Goal: Task Accomplishment & Management: Manage account settings

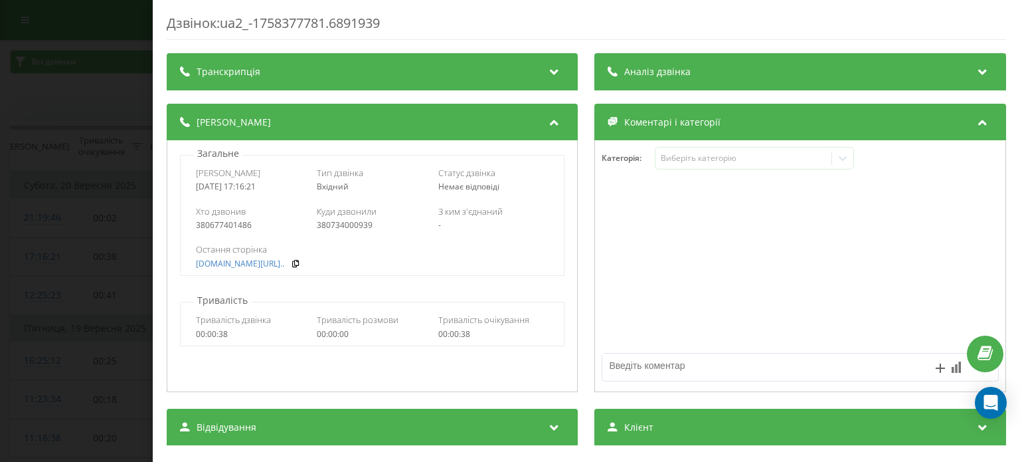
click at [100, 100] on div "Дзвінок : ua2_-1758377781.6891939 Транскрипція Для AI-аналізу майбутніх дзвінкі…" at bounding box center [510, 231] width 1020 height 462
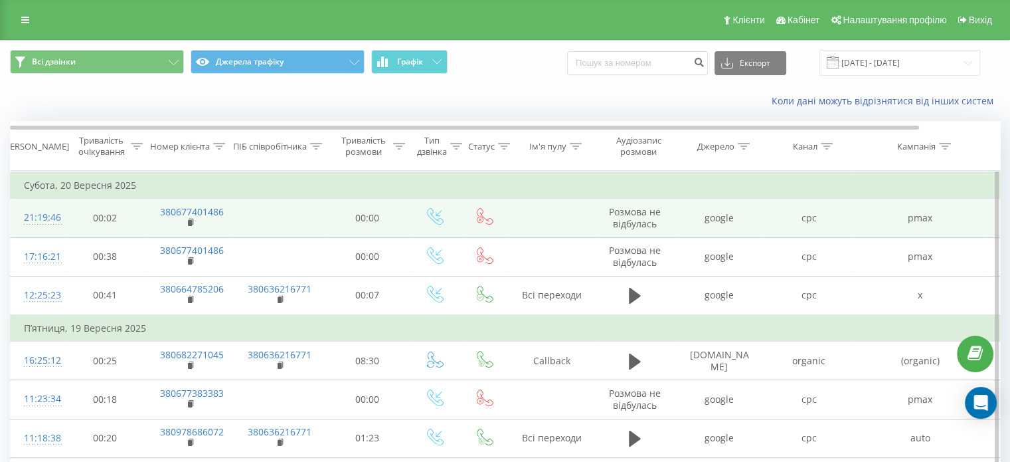
click at [48, 220] on div "21:19:46" at bounding box center [37, 218] width 27 height 26
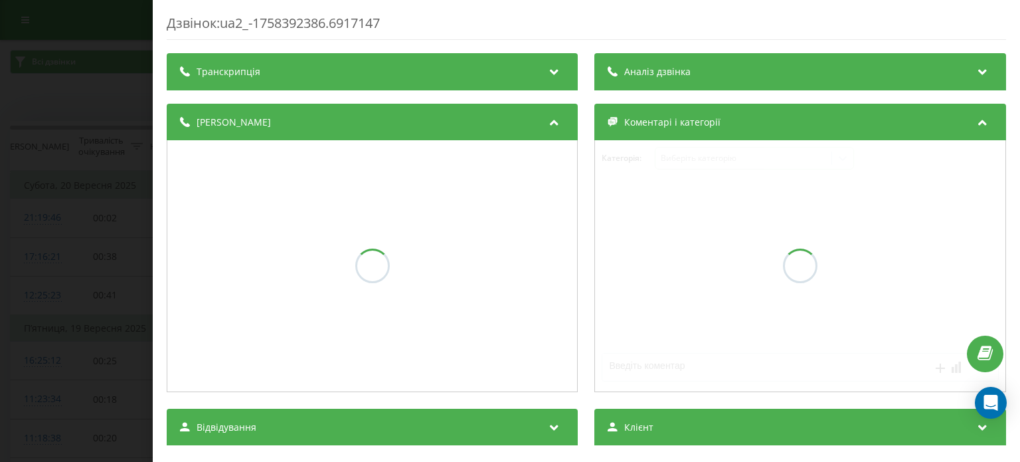
click at [72, 183] on div "Дзвінок : ua2_-1758392386.6917147 Транскрипція Аналіз дзвінка Деталі дзвінка Ко…" at bounding box center [510, 231] width 1020 height 462
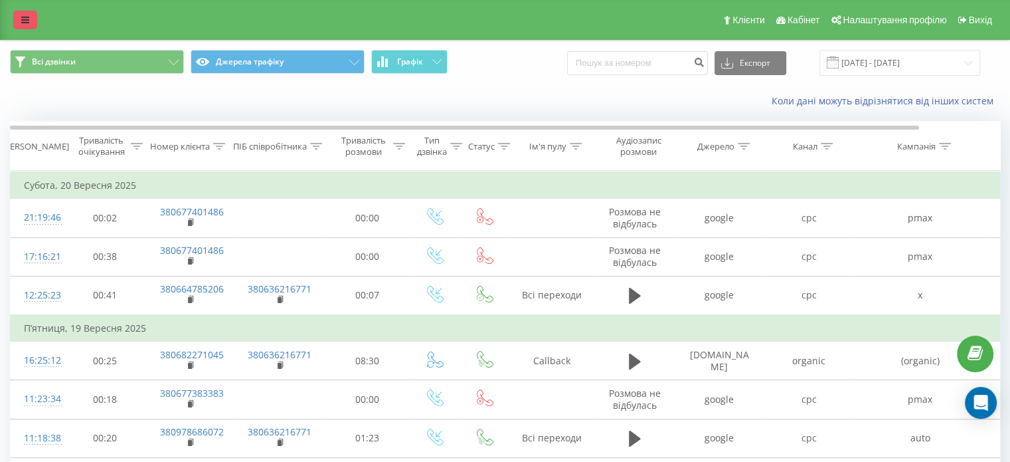
click at [21, 27] on link at bounding box center [25, 20] width 24 height 19
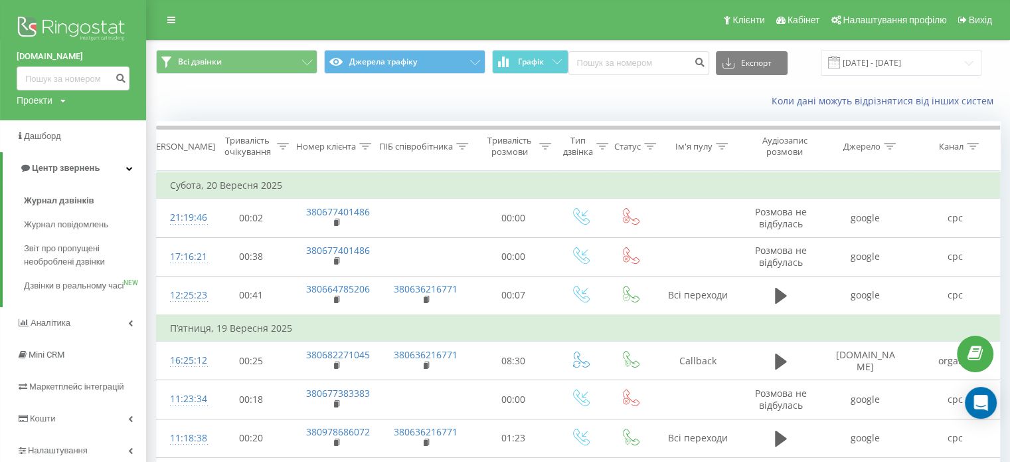
click at [47, 101] on div "Проекти" at bounding box center [35, 100] width 36 height 13
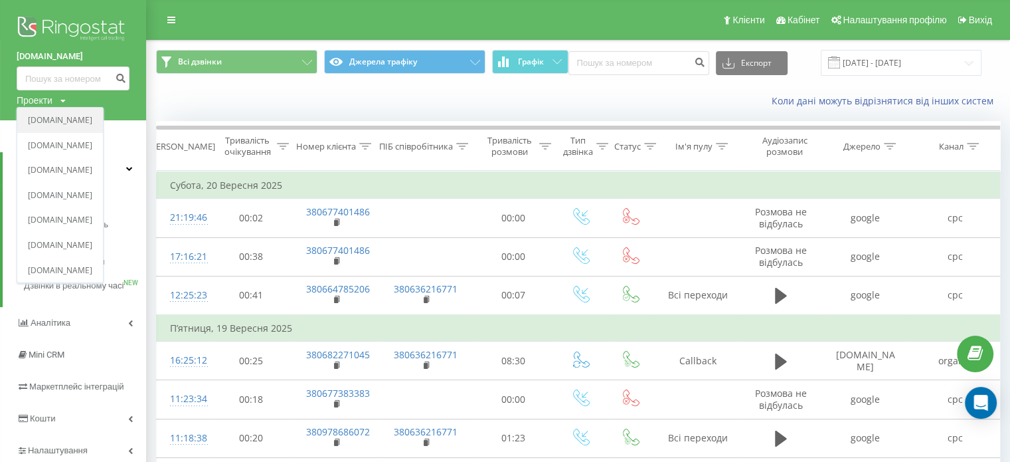
click at [43, 123] on link "[DOMAIN_NAME]" at bounding box center [60, 120] width 64 height 11
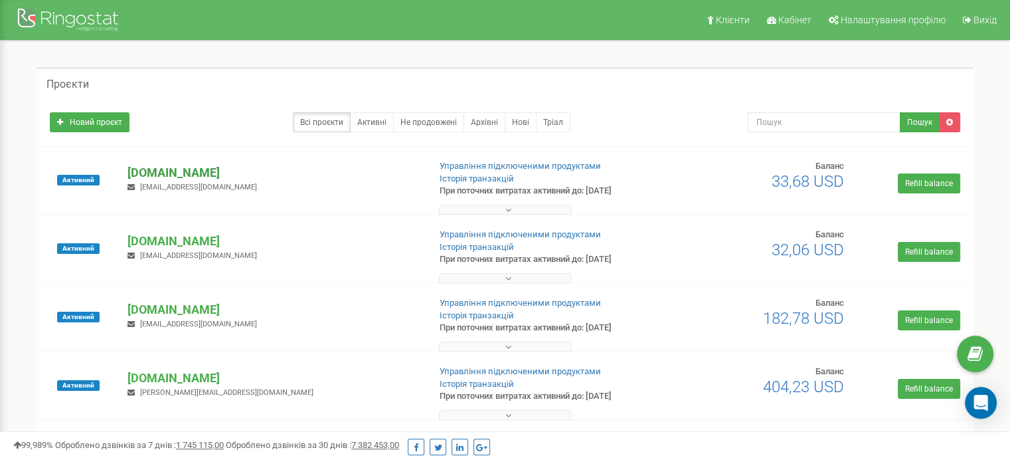
click at [157, 169] on p "[DOMAIN_NAME]" at bounding box center [273, 172] width 290 height 17
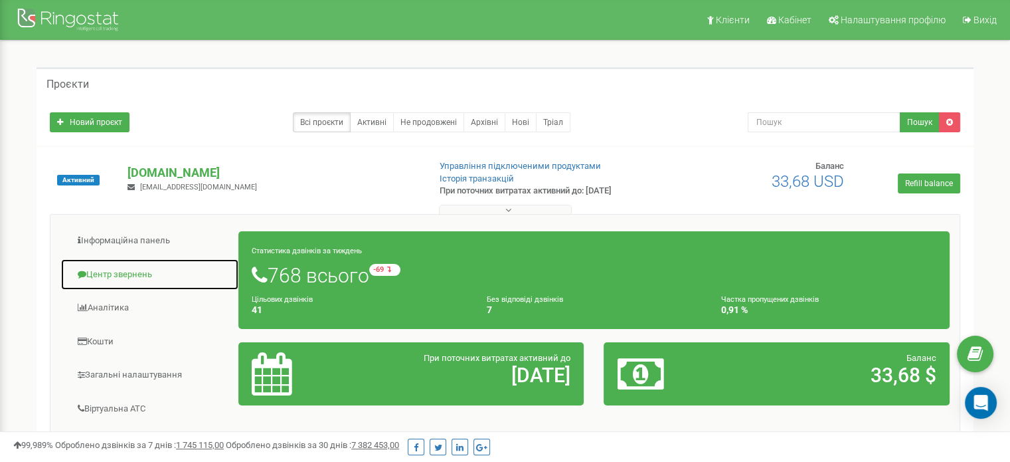
click at [119, 276] on link "Центр звернень" at bounding box center [149, 274] width 179 height 33
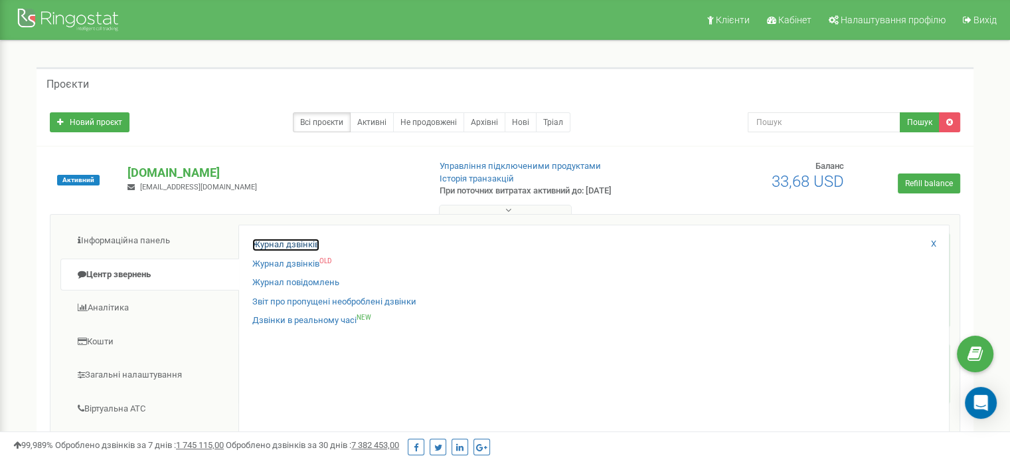
click at [270, 244] on link "Журнал дзвінків" at bounding box center [285, 244] width 67 height 13
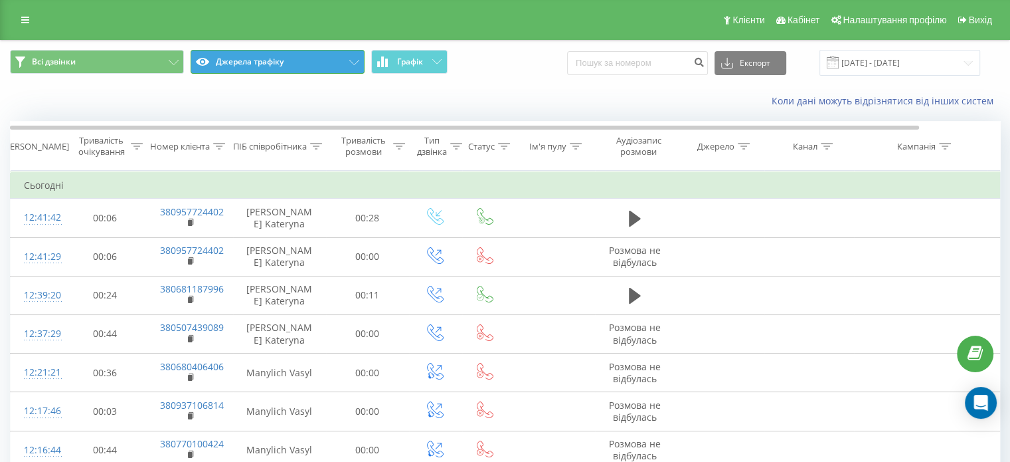
click at [261, 56] on button "Джерела трафіку" at bounding box center [278, 62] width 174 height 24
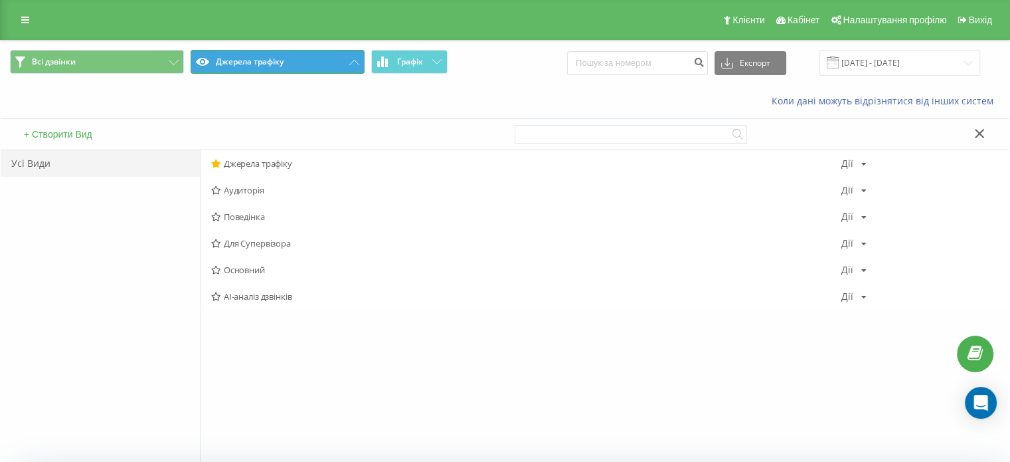
click at [261, 56] on button "Джерела трафіку" at bounding box center [278, 62] width 174 height 24
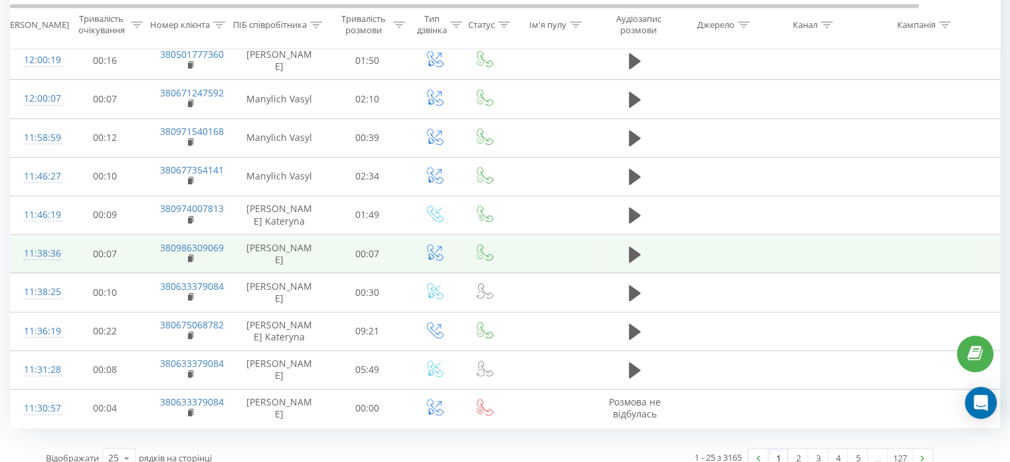
scroll to position [749, 0]
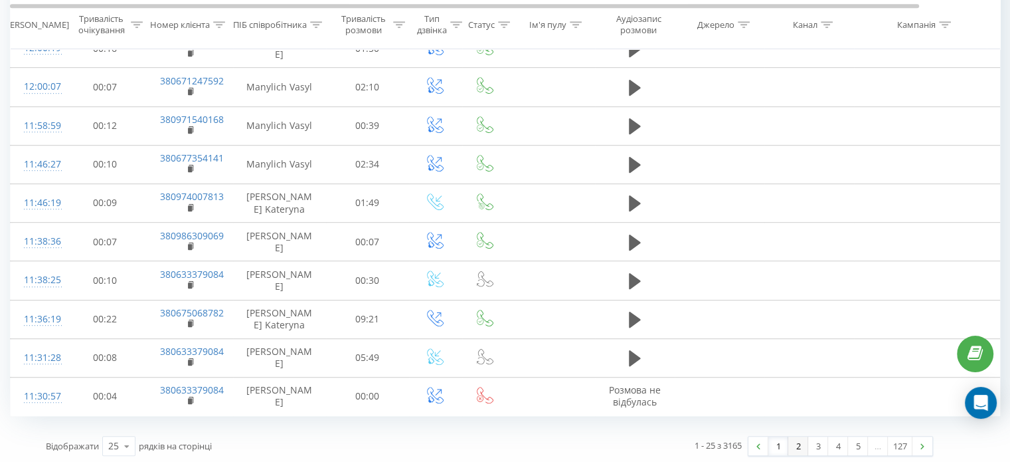
click at [790, 443] on link "2" at bounding box center [798, 445] width 20 height 19
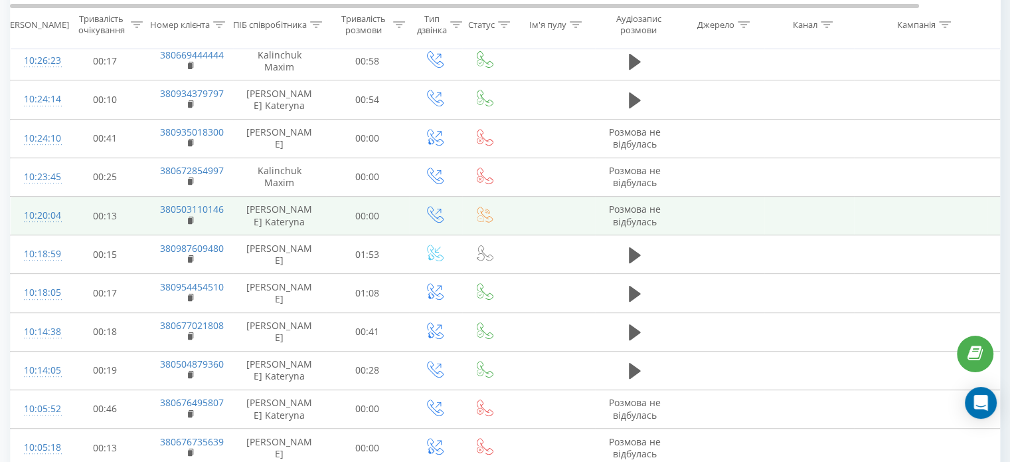
scroll to position [749, 0]
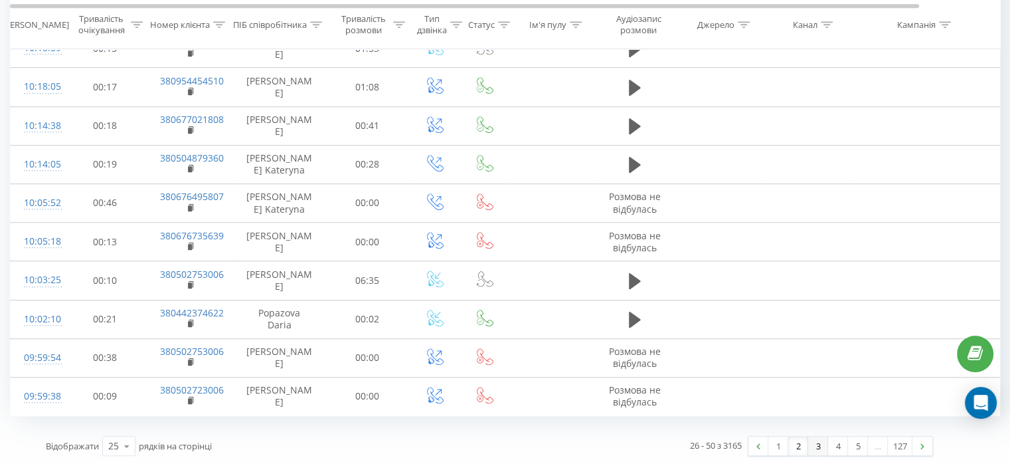
click at [818, 442] on link "3" at bounding box center [818, 445] width 20 height 19
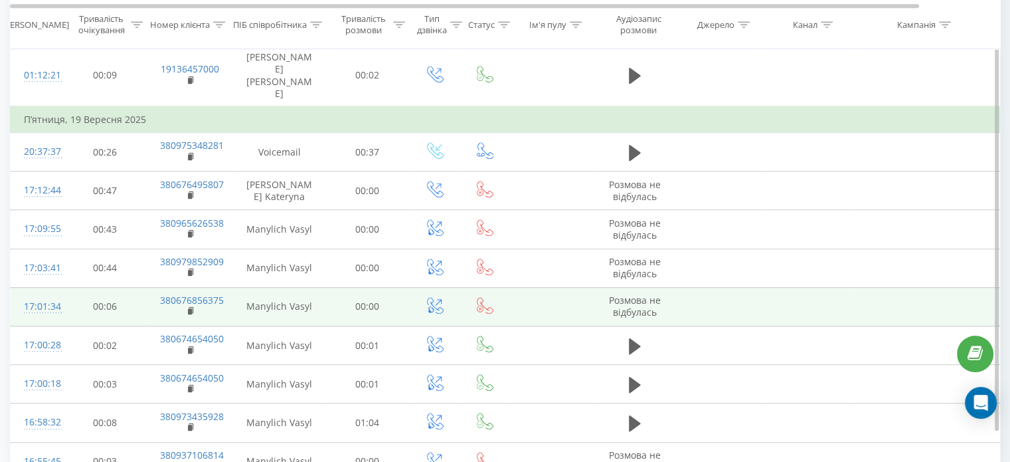
scroll to position [828, 0]
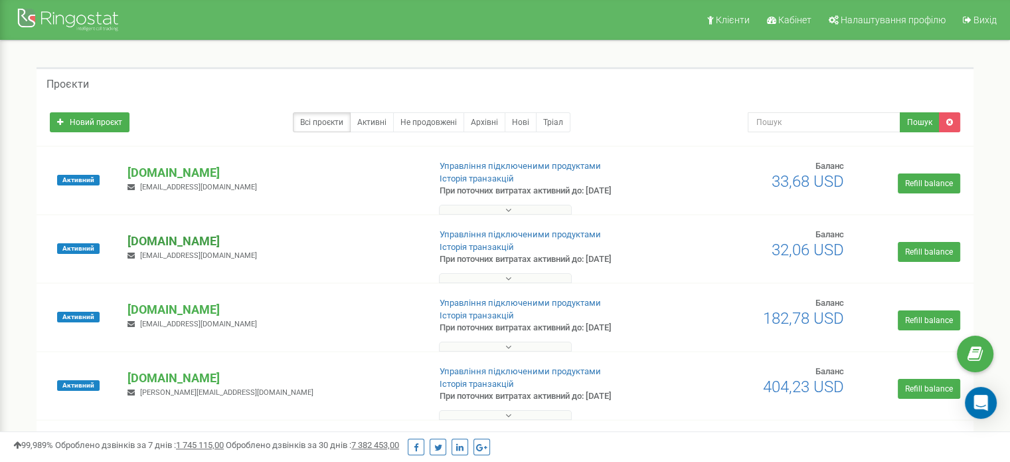
click at [181, 236] on p "[DOMAIN_NAME]" at bounding box center [273, 240] width 290 height 17
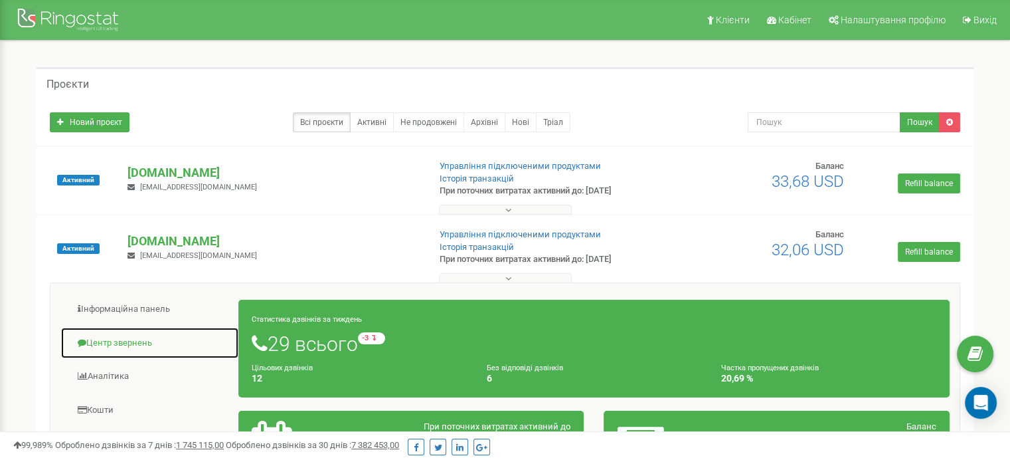
click at [118, 333] on link "Центр звернень" at bounding box center [149, 343] width 179 height 33
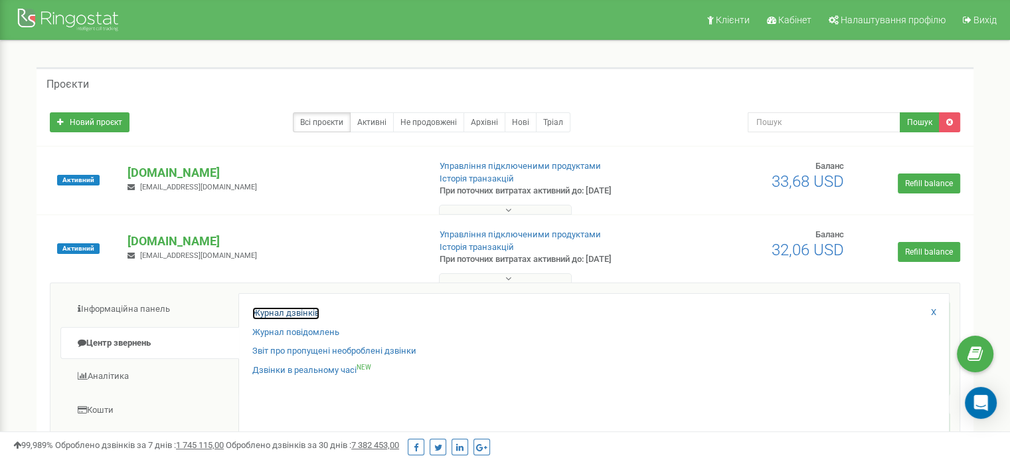
click at [271, 313] on link "Журнал дзвінків" at bounding box center [285, 313] width 67 height 13
